Goal: Task Accomplishment & Management: Complete application form

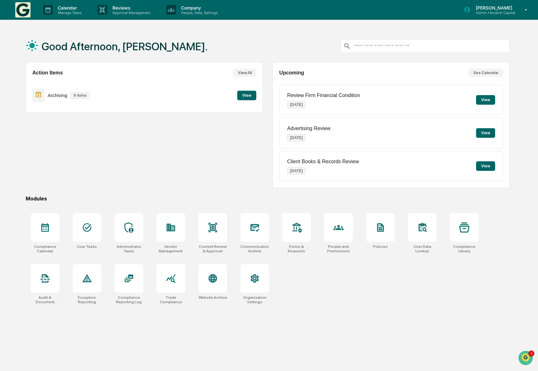
click at [163, 163] on div "Action Items View All Archiving 9 items View" at bounding box center [144, 125] width 237 height 126
click at [503, 7] on p "[PERSON_NAME]" at bounding box center [493, 7] width 45 height 5
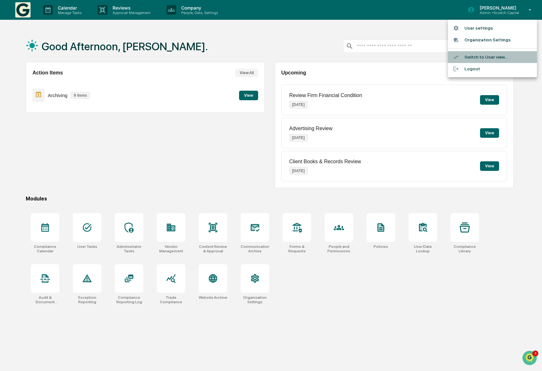
click at [478, 53] on li "Switch to User view..." at bounding box center [492, 57] width 89 height 12
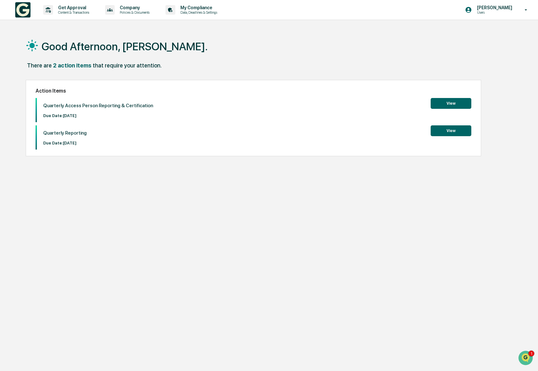
click at [185, 61] on div "Good Afternoon, [PERSON_NAME]." at bounding box center [268, 46] width 485 height 32
click at [59, 8] on p "Get Approval" at bounding box center [72, 7] width 39 height 5
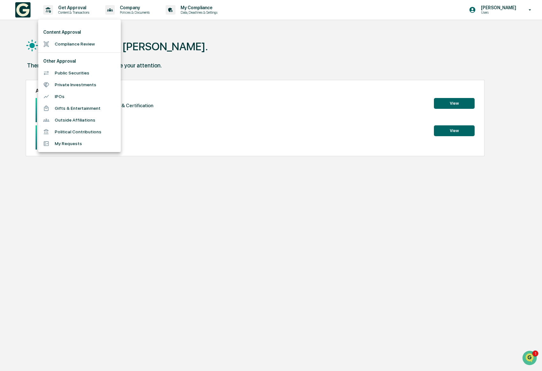
click at [76, 39] on li "Compliance Review" at bounding box center [79, 44] width 83 height 12
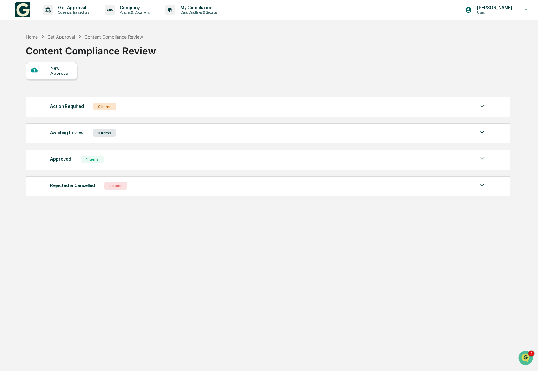
click at [58, 70] on div "New Approval" at bounding box center [61, 70] width 21 height 10
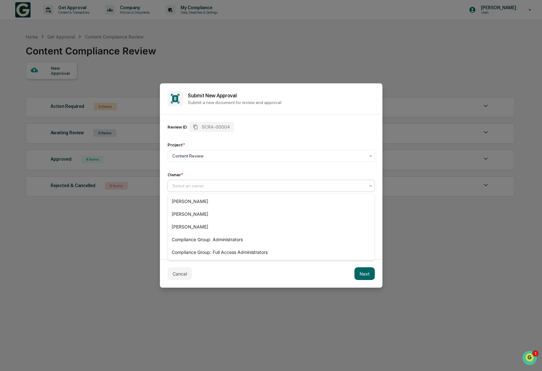
click at [202, 185] on div at bounding box center [268, 185] width 193 height 6
click at [196, 199] on div "[PERSON_NAME]" at bounding box center [271, 201] width 207 height 13
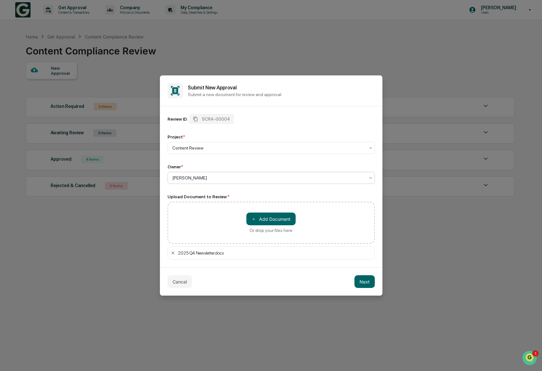
click at [298, 283] on div "Cancel Next" at bounding box center [271, 281] width 223 height 28
click at [360, 283] on button "Next" at bounding box center [364, 281] width 20 height 13
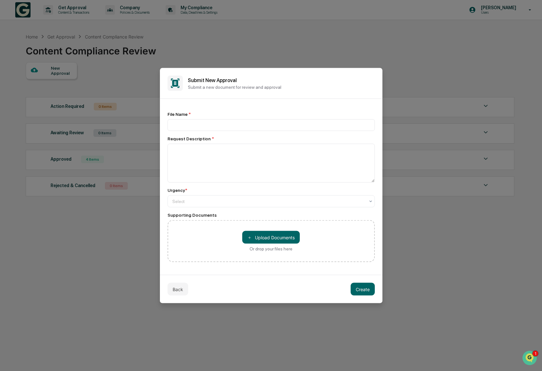
click at [210, 117] on div "File Name *" at bounding box center [271, 121] width 207 height 19
click at [209, 122] on input at bounding box center [271, 125] width 207 height 12
click at [278, 124] on input "**********" at bounding box center [271, 125] width 207 height 12
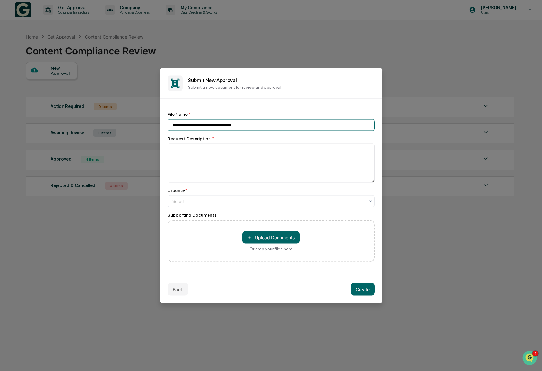
type input "**********"
click at [274, 183] on div "**********" at bounding box center [271, 187] width 207 height 150
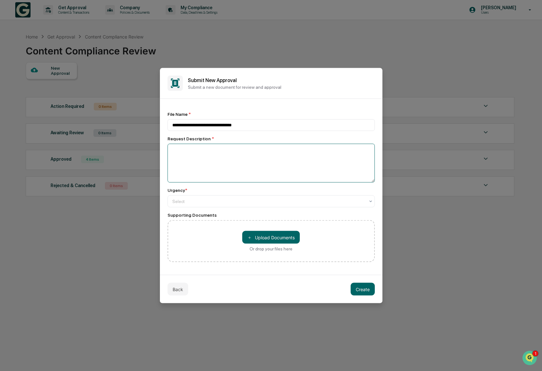
click at [275, 173] on textarea at bounding box center [271, 163] width 207 height 39
paste textarea "**********"
type textarea "**********"
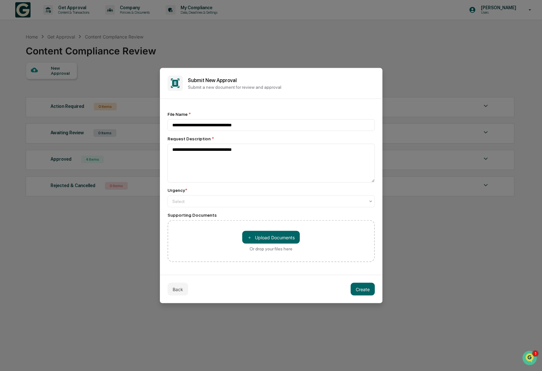
click at [197, 250] on div "＋ Upload Documents Or drop your files here" at bounding box center [271, 241] width 207 height 42
click at [194, 204] on div at bounding box center [268, 201] width 193 height 6
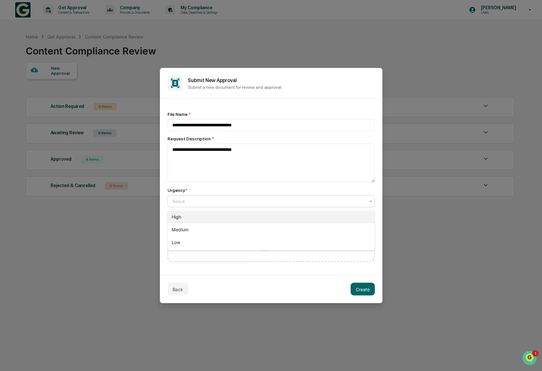
click at [186, 219] on div "High" at bounding box center [271, 216] width 207 height 13
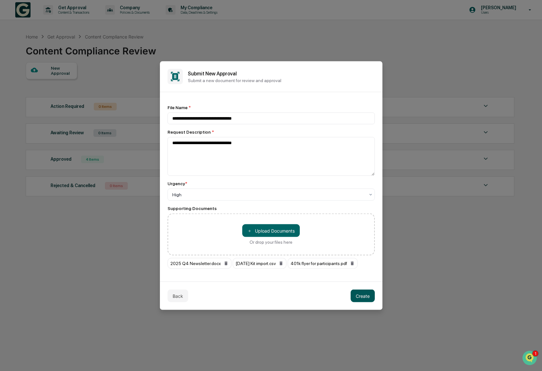
click at [363, 297] on button "Create" at bounding box center [363, 295] width 24 height 13
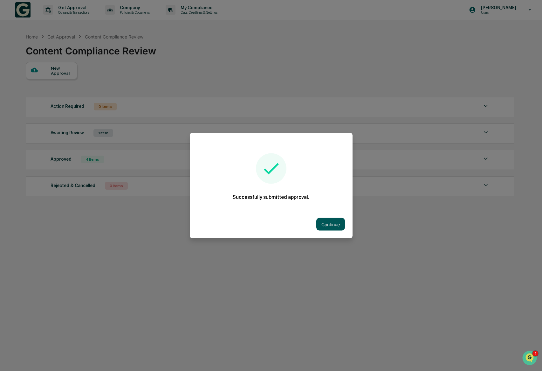
click at [333, 222] on button "Continue" at bounding box center [330, 224] width 29 height 13
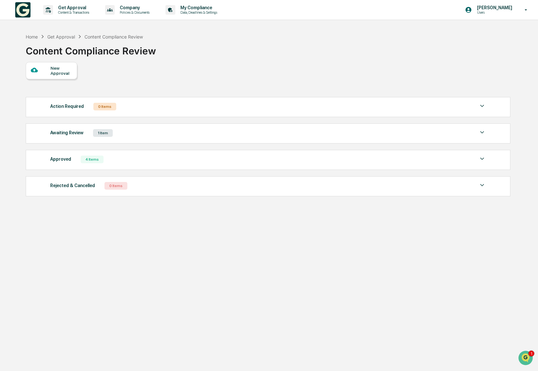
click at [246, 262] on div "Home Get Approval Content Compliance Review Content Compliance Review New Appro…" at bounding box center [268, 215] width 504 height 371
click at [485, 17] on div "[PERSON_NAME] Users" at bounding box center [498, 10] width 79 height 20
click at [490, 29] on li "Switch to Admin view..." at bounding box center [492, 32] width 89 height 12
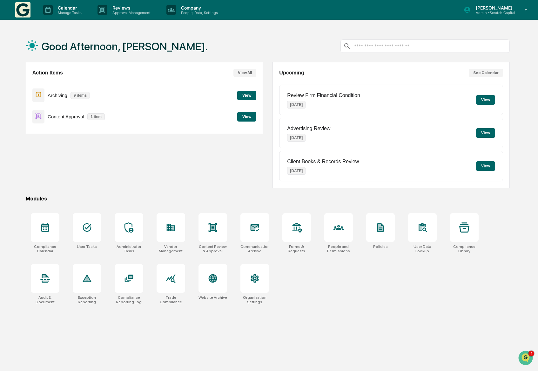
click at [249, 115] on button "View" at bounding box center [246, 117] width 19 height 10
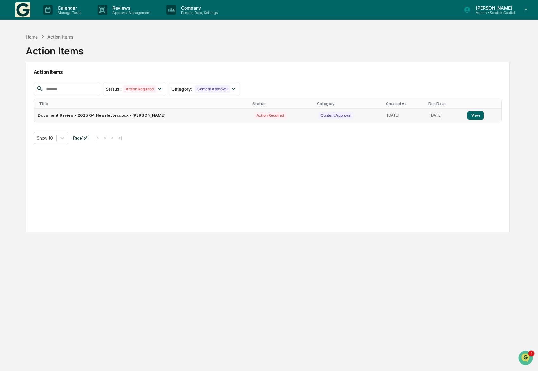
click at [470, 115] on button "View" at bounding box center [476, 115] width 16 height 8
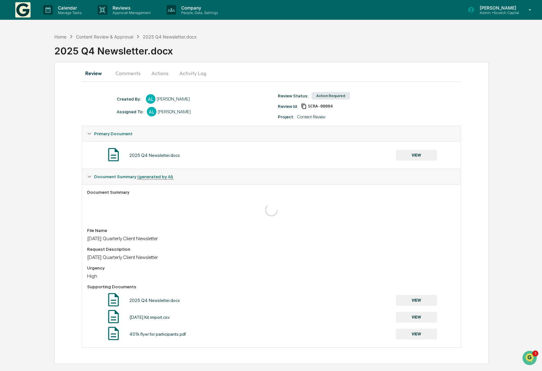
click at [525, 258] on div "Home Content Review & Approval 2025 Q4 Newsletter.docx 2025 Q4 Newsletter.docx …" at bounding box center [271, 196] width 542 height 333
